Goal: Information Seeking & Learning: Learn about a topic

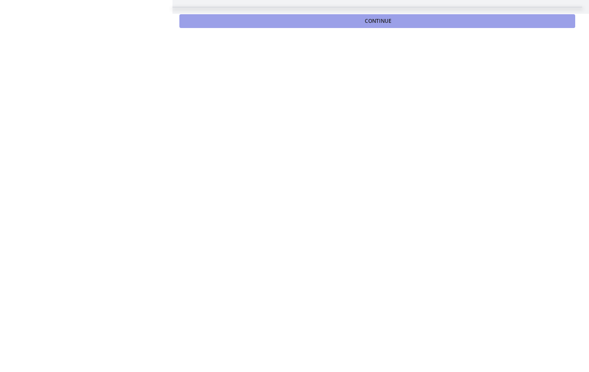
click at [381, 16] on button "Continue" at bounding box center [377, 21] width 396 height 14
click at [375, 25] on button "Continue" at bounding box center [377, 21] width 396 height 14
